Goal: Task Accomplishment & Management: Manage account settings

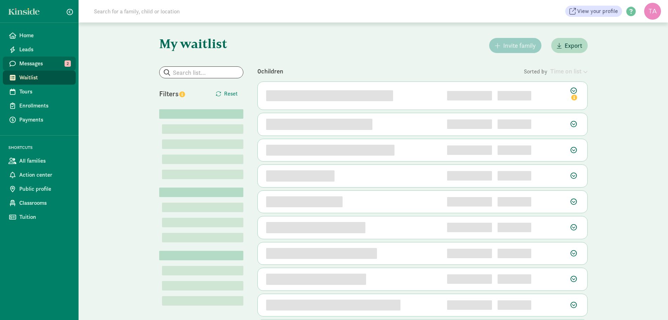
click at [31, 64] on span "Messages" at bounding box center [44, 63] width 51 height 8
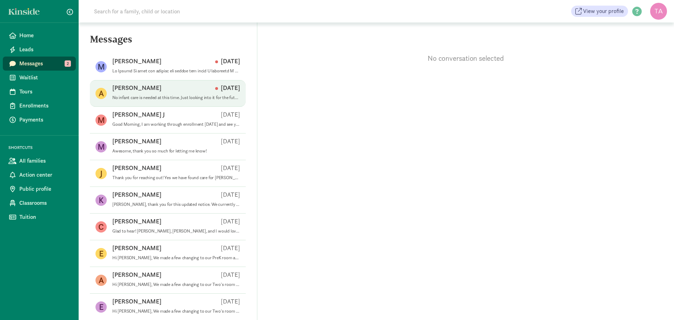
click at [163, 91] on div "Amber F [DATE]" at bounding box center [176, 89] width 128 height 11
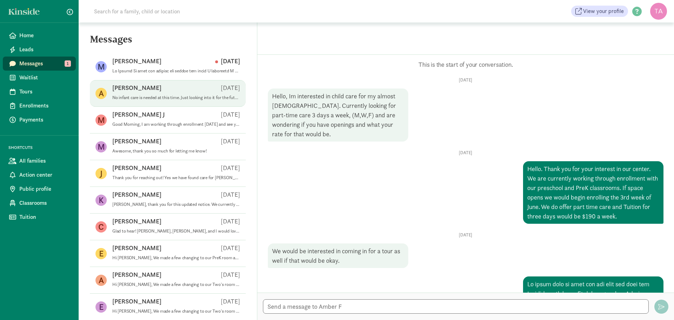
scroll to position [1399, 0]
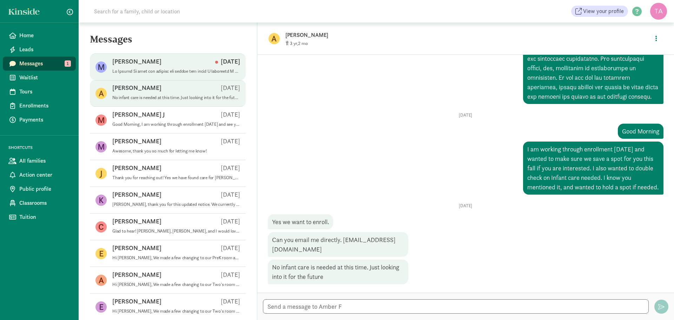
click at [157, 71] on p at bounding box center [176, 71] width 128 height 6
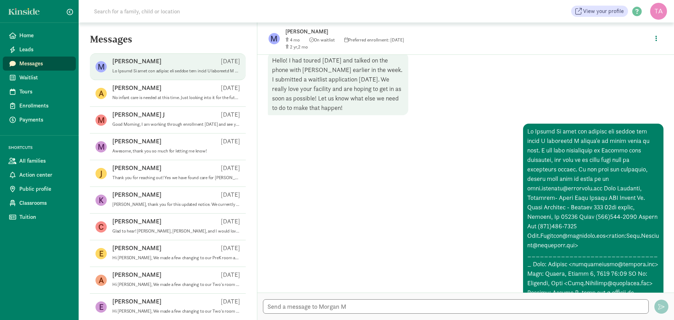
scroll to position [1, 0]
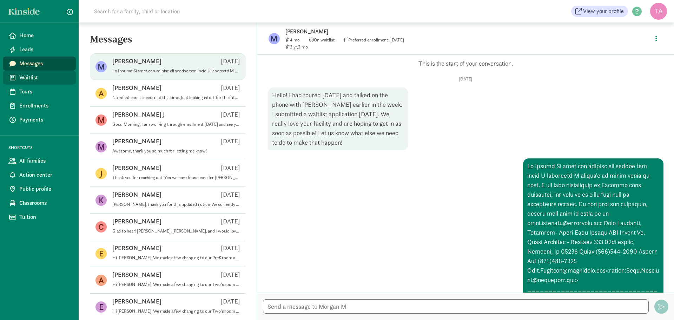
click at [25, 75] on span "Waitlist" at bounding box center [44, 77] width 51 height 8
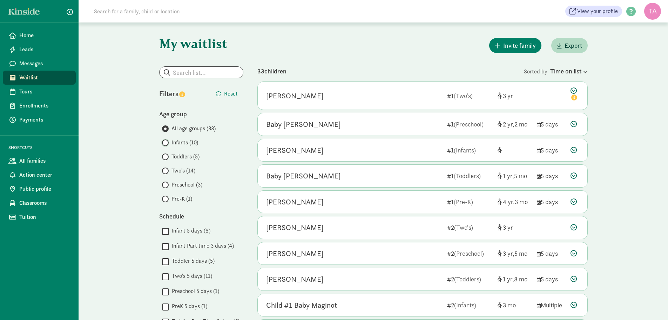
click at [166, 143] on input "Infants (10)" at bounding box center [164, 142] width 5 height 5
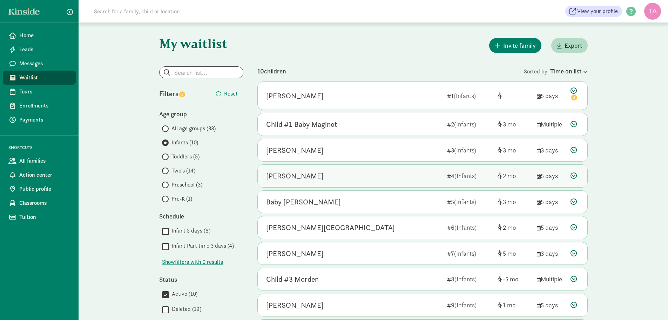
click at [573, 175] on icon at bounding box center [574, 175] width 6 height 6
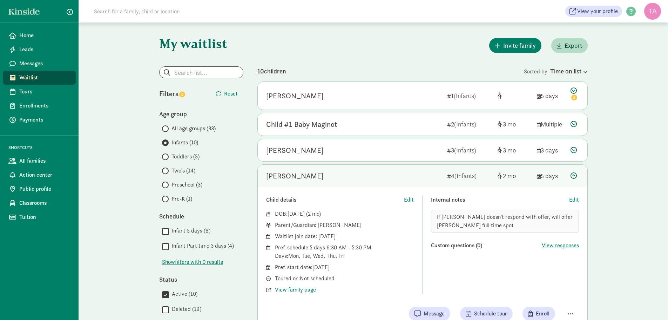
click at [573, 175] on icon at bounding box center [574, 175] width 6 height 6
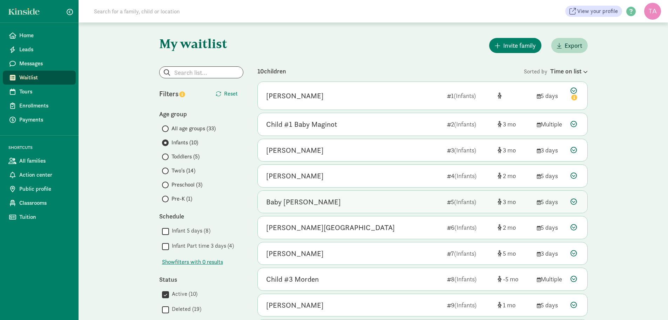
click at [578, 201] on div at bounding box center [575, 201] width 8 height 9
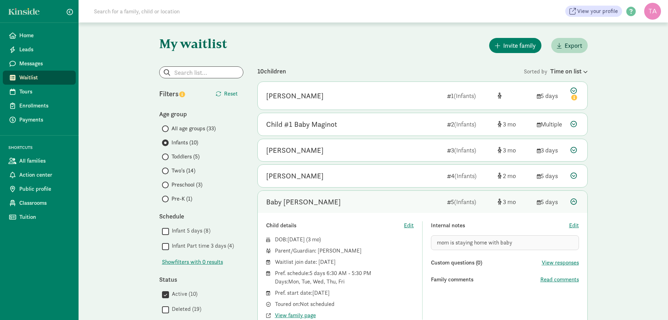
click at [578, 201] on div at bounding box center [575, 201] width 8 height 9
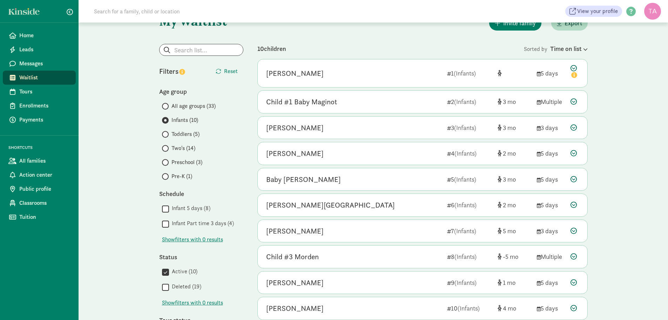
scroll to position [35, 0]
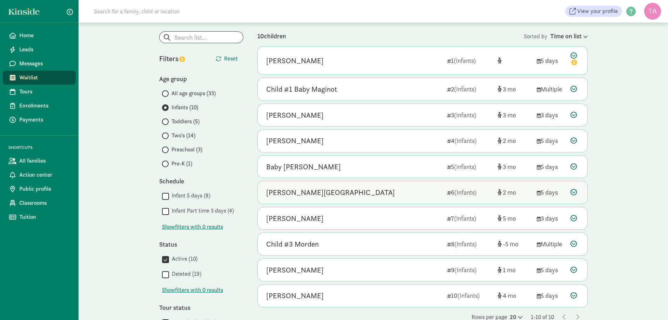
click at [573, 191] on icon at bounding box center [574, 192] width 6 height 6
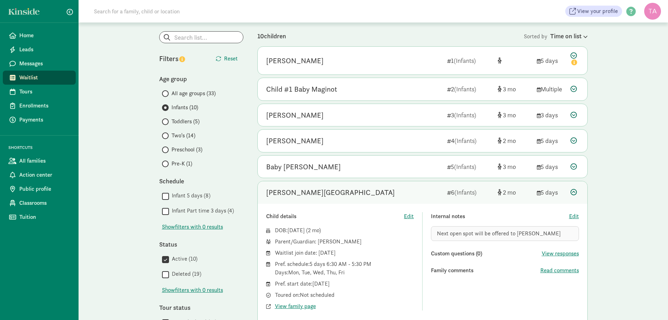
click at [573, 191] on icon at bounding box center [574, 192] width 6 height 6
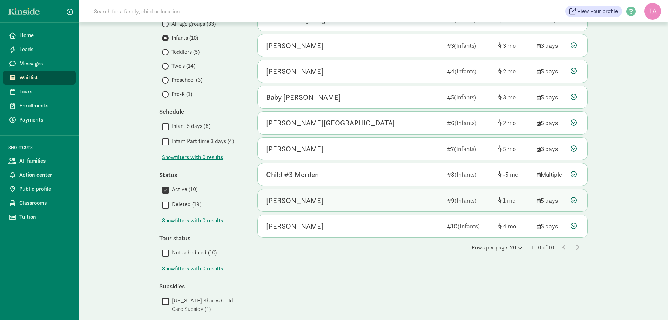
scroll to position [105, 0]
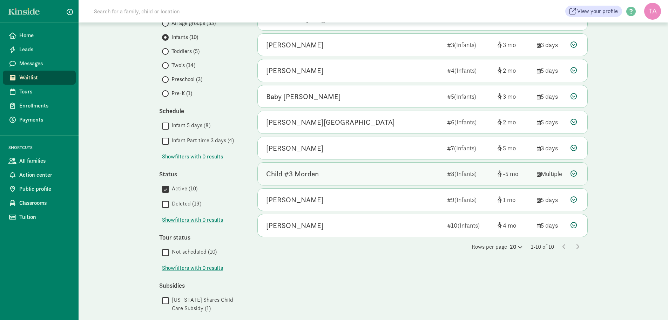
click at [571, 174] on icon at bounding box center [574, 173] width 6 height 6
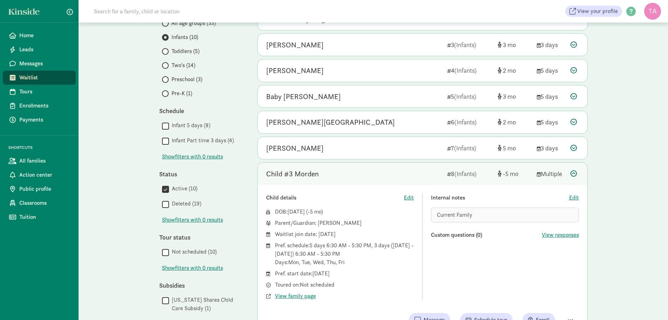
click at [481, 216] on div "Current Family" at bounding box center [505, 214] width 148 height 15
click at [574, 196] on span "Edit" at bounding box center [574, 197] width 10 height 8
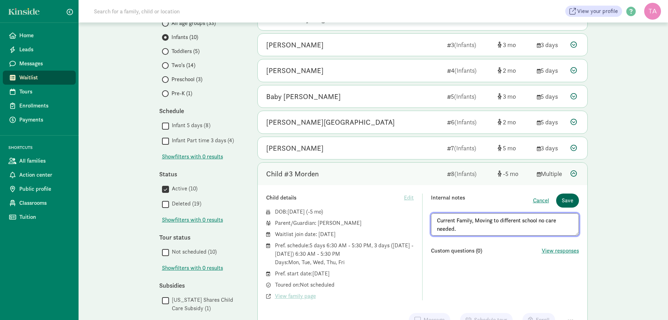
type textarea "Current Family, Moving to different school no care needed."
click at [571, 200] on span "Save" at bounding box center [568, 200] width 12 height 8
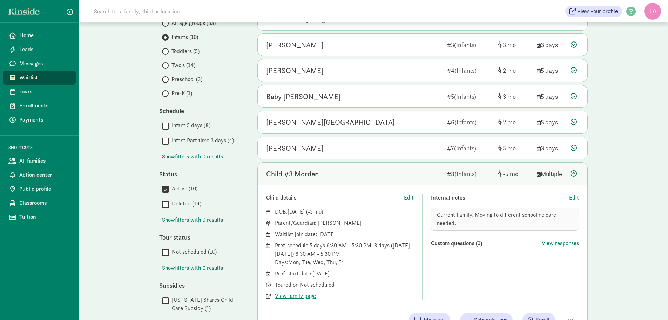
click at [577, 172] on div at bounding box center [575, 173] width 8 height 9
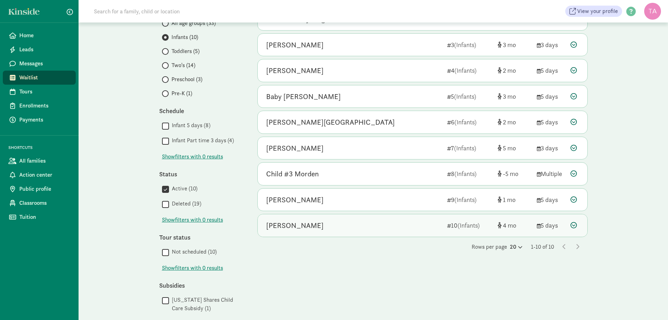
click at [574, 226] on icon at bounding box center [574, 225] width 6 height 6
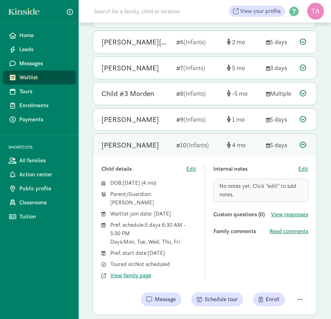
scroll to position [246, 0]
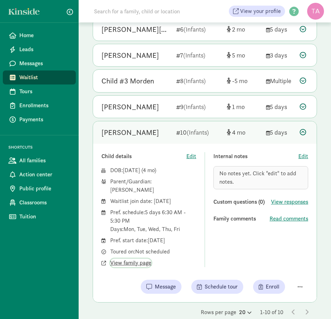
click at [141, 259] on span "View family page" at bounding box center [130, 263] width 41 height 8
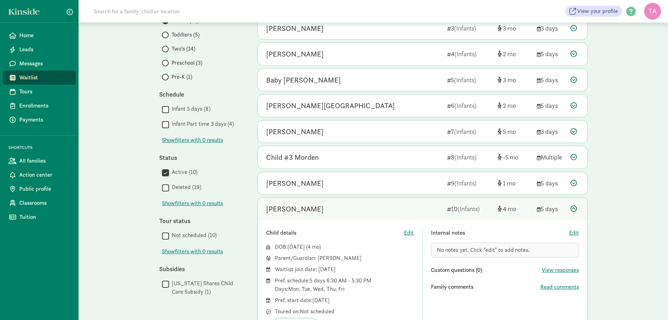
scroll to position [192, 0]
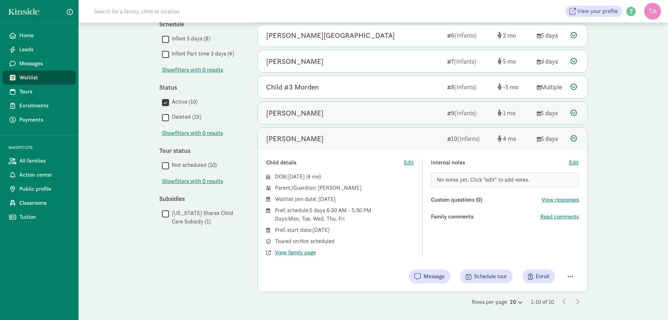
click at [575, 111] on icon at bounding box center [574, 112] width 6 height 6
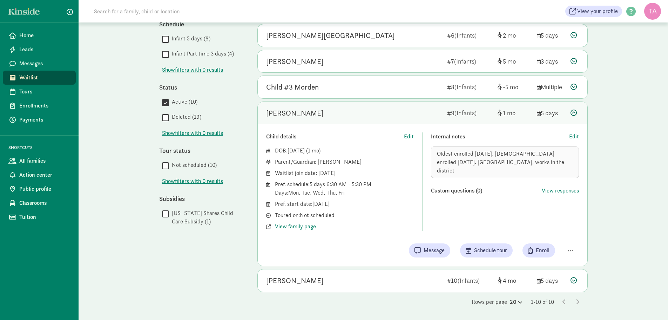
click at [573, 111] on icon at bounding box center [574, 112] width 6 height 6
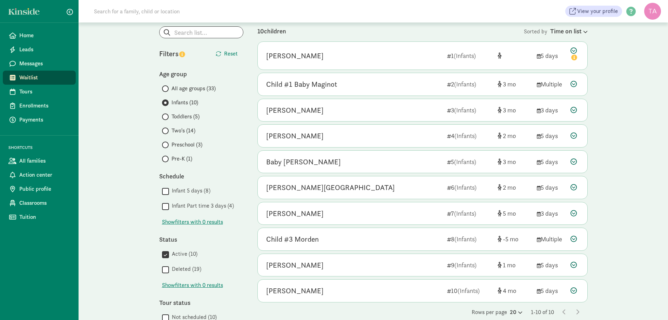
scroll to position [0, 0]
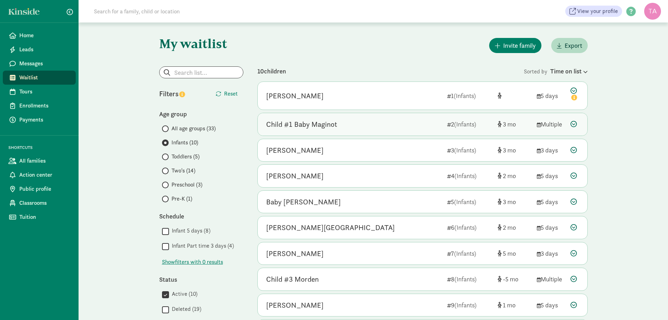
click at [574, 123] on icon at bounding box center [574, 124] width 6 height 6
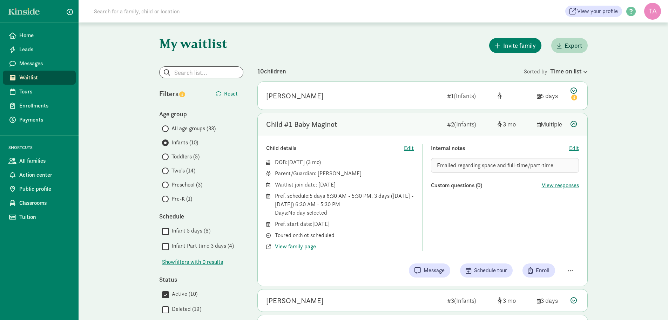
click at [555, 163] on div "Emailed regarding space and full-time/part-time" at bounding box center [505, 165] width 148 height 15
click at [555, 165] on div "Emailed regarding space and full-time/part-time" at bounding box center [505, 165] width 148 height 15
click at [574, 147] on span "Edit" at bounding box center [574, 148] width 10 height 8
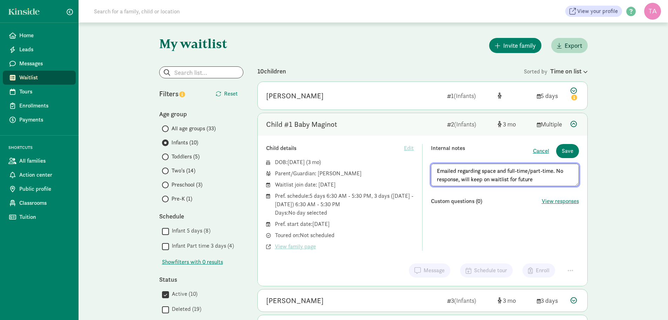
click at [318, 153] on div "Child details Edit DOB: Apr 27, 2025 ( 3 ) Parent/Guardian: Lauren Maginot Wait…" at bounding box center [340, 197] width 148 height 107
click at [433, 170] on textarea "Emailed regarding space and full-time/part-time. No response, will keep on wait…" at bounding box center [505, 174] width 148 height 22
click at [450, 180] on textarea "7/9/2025 Emailed regarding space and full-time/part-time. No response, will kee…" at bounding box center [505, 174] width 148 height 22
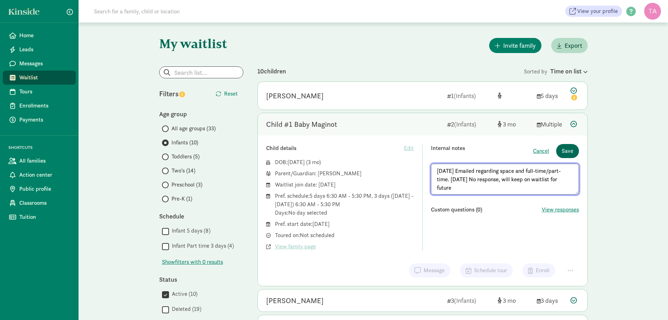
type textarea "7/9/2025 Emailed regarding space and full-time/part-time. 8/13/2025 No response…"
click at [562, 153] on span "Save" at bounding box center [568, 151] width 12 height 8
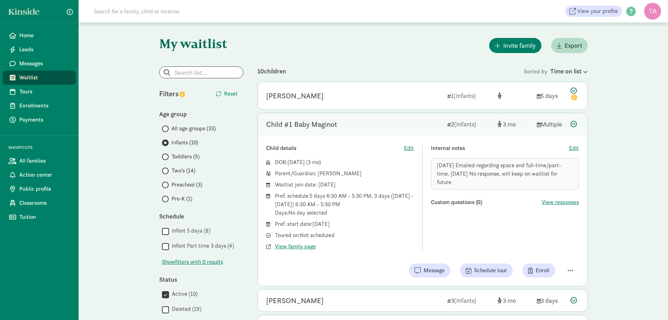
click at [167, 171] on span at bounding box center [165, 170] width 7 height 7
click at [167, 171] on input "Two's (14)" at bounding box center [164, 170] width 5 height 5
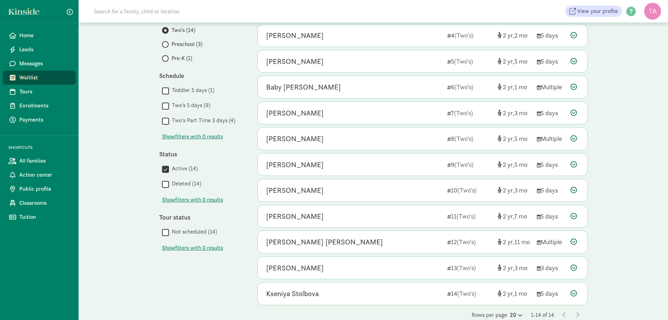
scroll to position [153, 0]
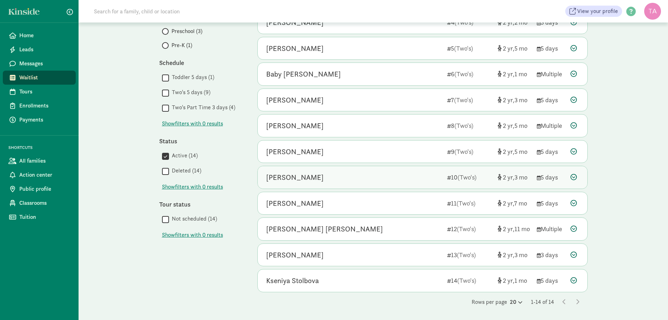
click at [574, 176] on icon at bounding box center [574, 177] width 6 height 6
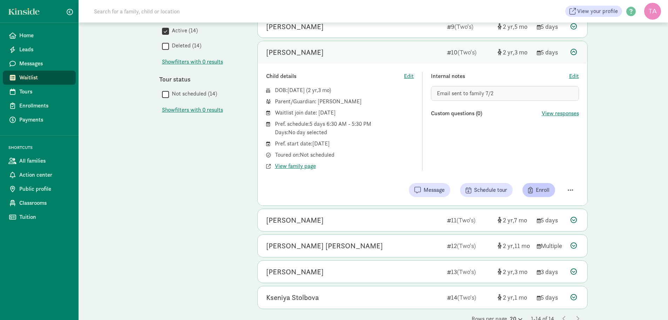
scroll to position [294, 0]
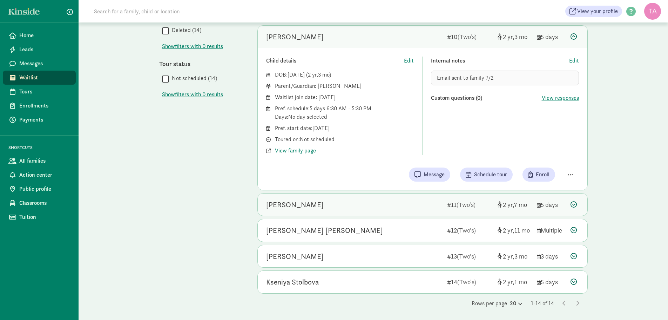
click at [574, 205] on icon at bounding box center [574, 204] width 6 height 6
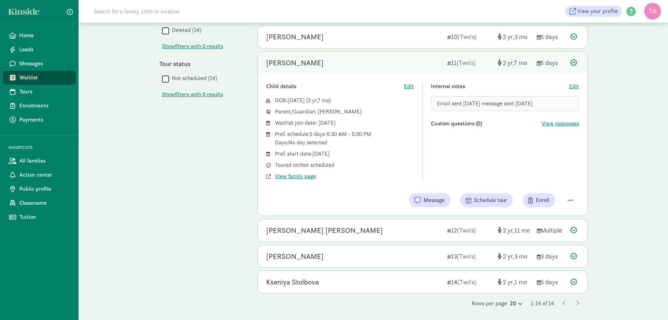
click at [573, 60] on icon at bounding box center [574, 62] width 6 height 6
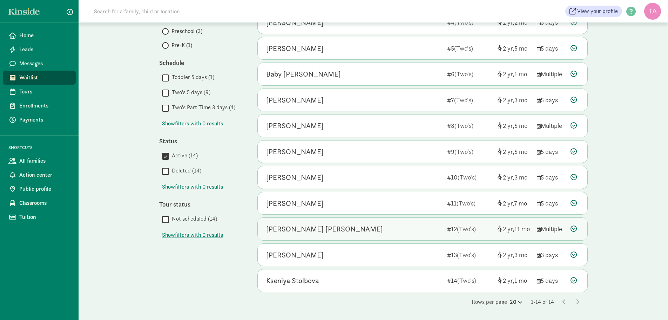
click at [575, 226] on icon at bounding box center [574, 228] width 6 height 6
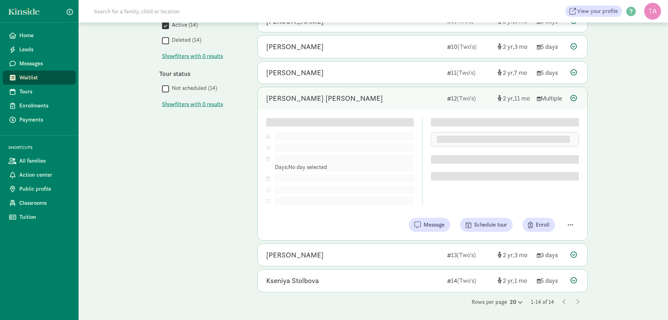
scroll to position [294, 0]
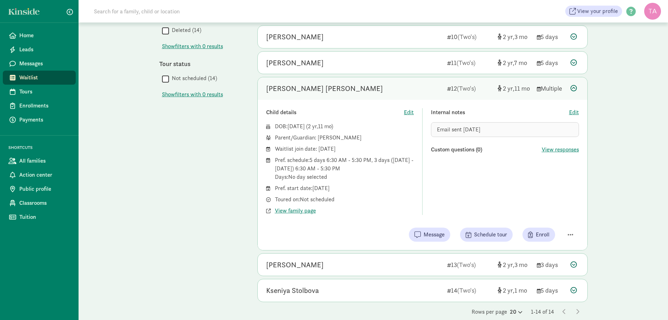
click at [574, 88] on icon at bounding box center [574, 88] width 6 height 6
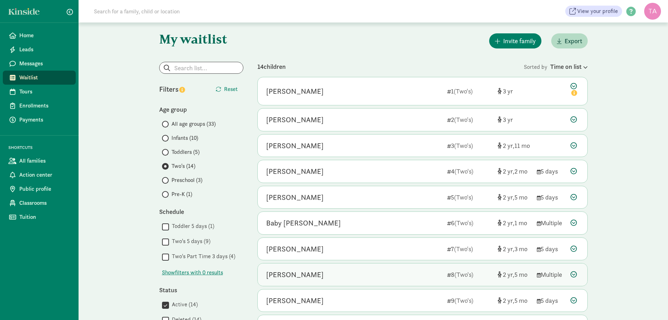
scroll to position [0, 0]
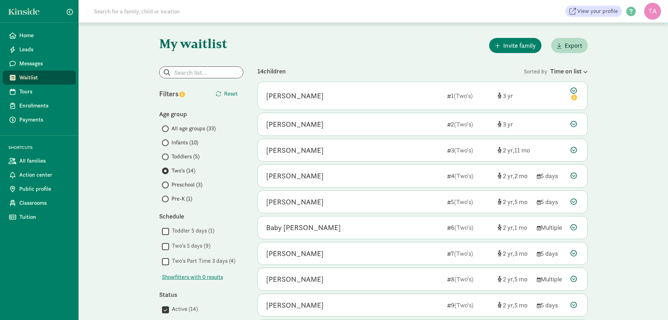
click at [166, 183] on input "Preschool (3)" at bounding box center [164, 184] width 5 height 5
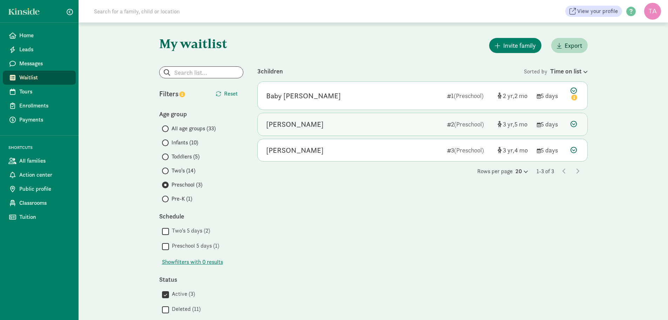
click at [577, 125] on icon at bounding box center [574, 124] width 6 height 6
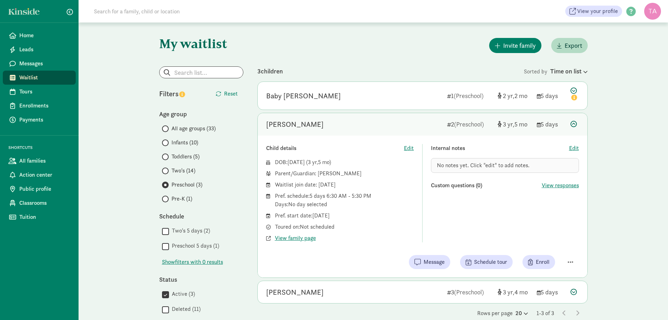
click at [577, 125] on icon at bounding box center [574, 124] width 6 height 6
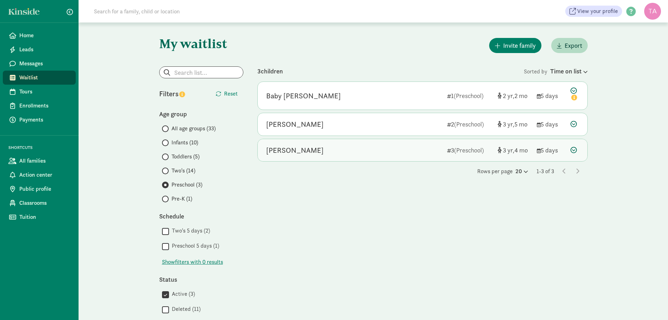
click at [576, 149] on icon at bounding box center [574, 150] width 6 height 6
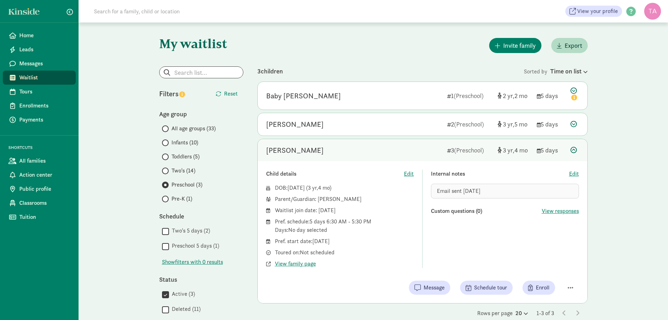
click at [576, 149] on icon at bounding box center [574, 150] width 6 height 6
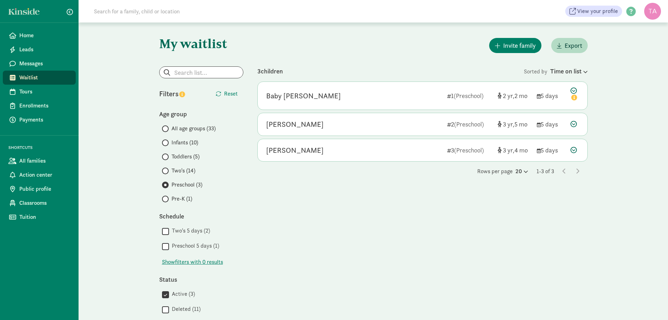
click at [167, 200] on span at bounding box center [165, 198] width 7 height 7
click at [167, 200] on input "Pre-K (1)" at bounding box center [164, 198] width 5 height 5
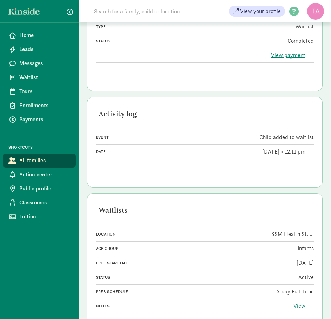
scroll to position [299, 0]
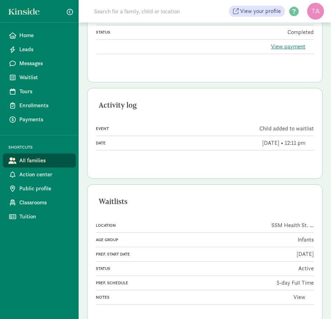
click at [300, 294] on link "View" at bounding box center [299, 297] width 12 height 7
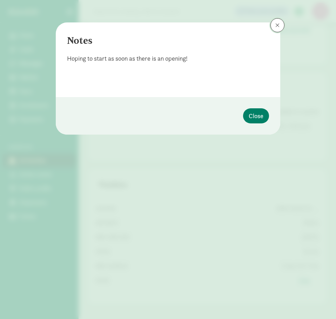
click at [277, 25] on span at bounding box center [277, 25] width 4 height 6
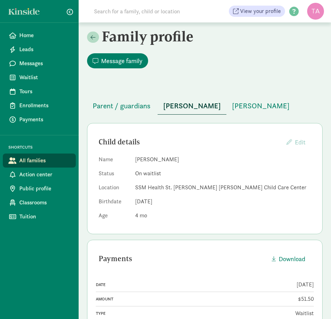
scroll to position [0, 0]
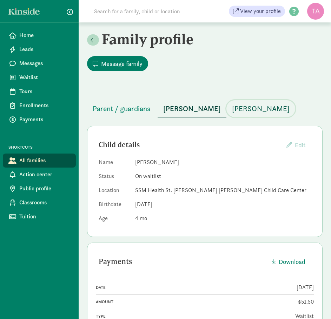
click at [232, 103] on span "Leah Miller" at bounding box center [261, 108] width 58 height 11
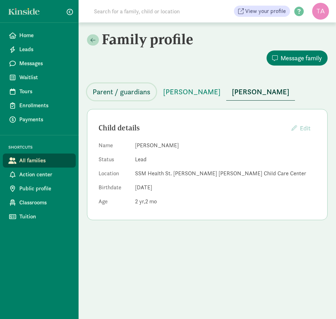
click at [138, 91] on span "Parent / guardians" at bounding box center [122, 91] width 58 height 11
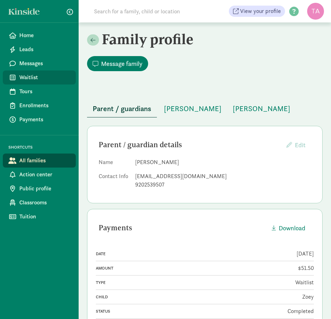
click at [25, 76] on span "Waitlist" at bounding box center [44, 77] width 51 height 8
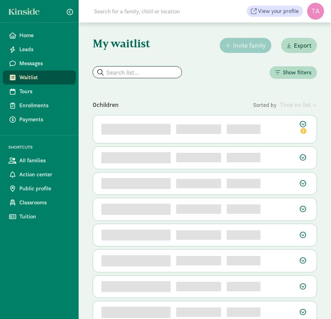
click at [123, 73] on input "search" at bounding box center [137, 72] width 88 height 11
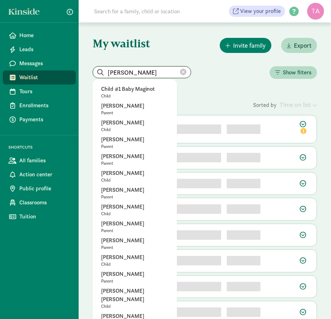
type input "[PERSON_NAME]"
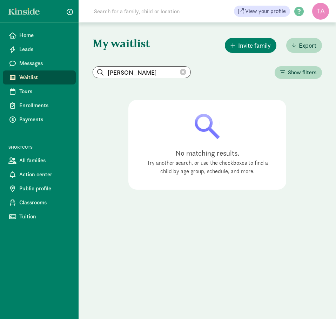
click at [180, 71] on icon at bounding box center [183, 72] width 6 height 6
